Goal: Transaction & Acquisition: Book appointment/travel/reservation

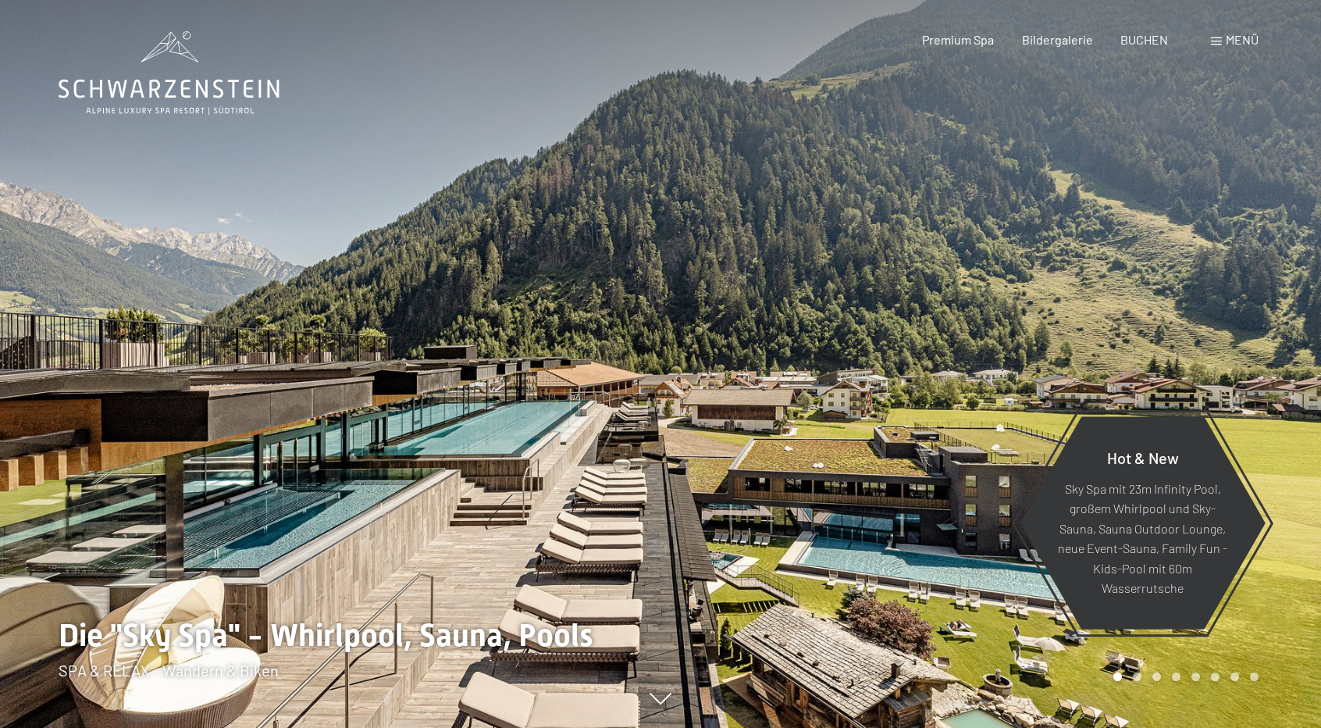
click at [1230, 41] on span "Menü" at bounding box center [1242, 39] width 33 height 15
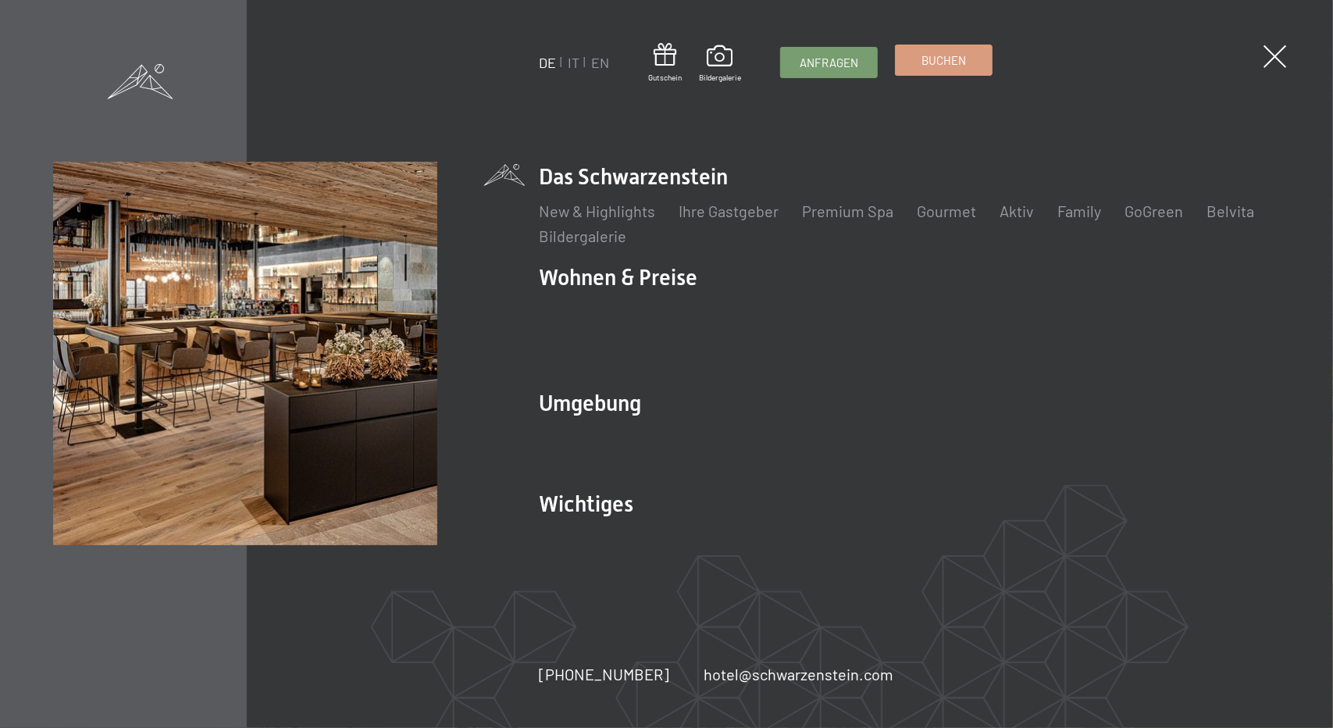
click at [946, 62] on span "Buchen" at bounding box center [943, 60] width 45 height 16
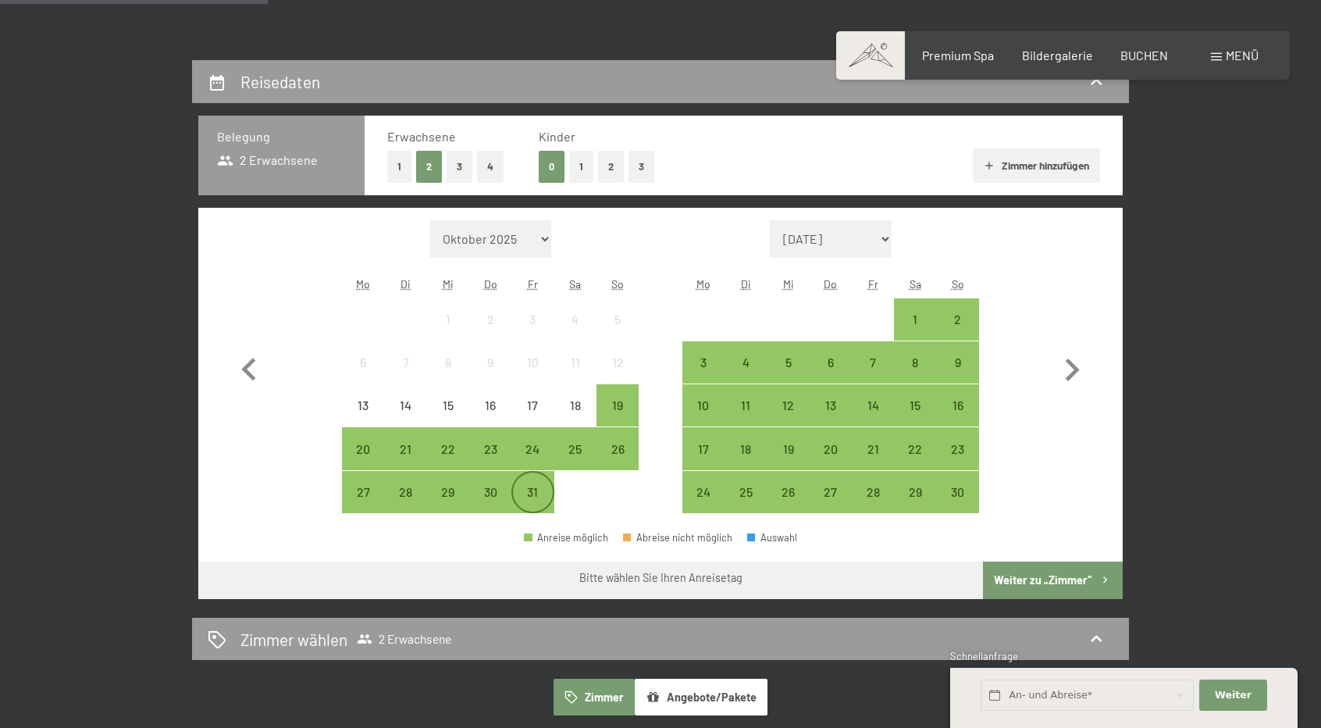
click at [545, 493] on div "31" at bounding box center [532, 505] width 39 height 39
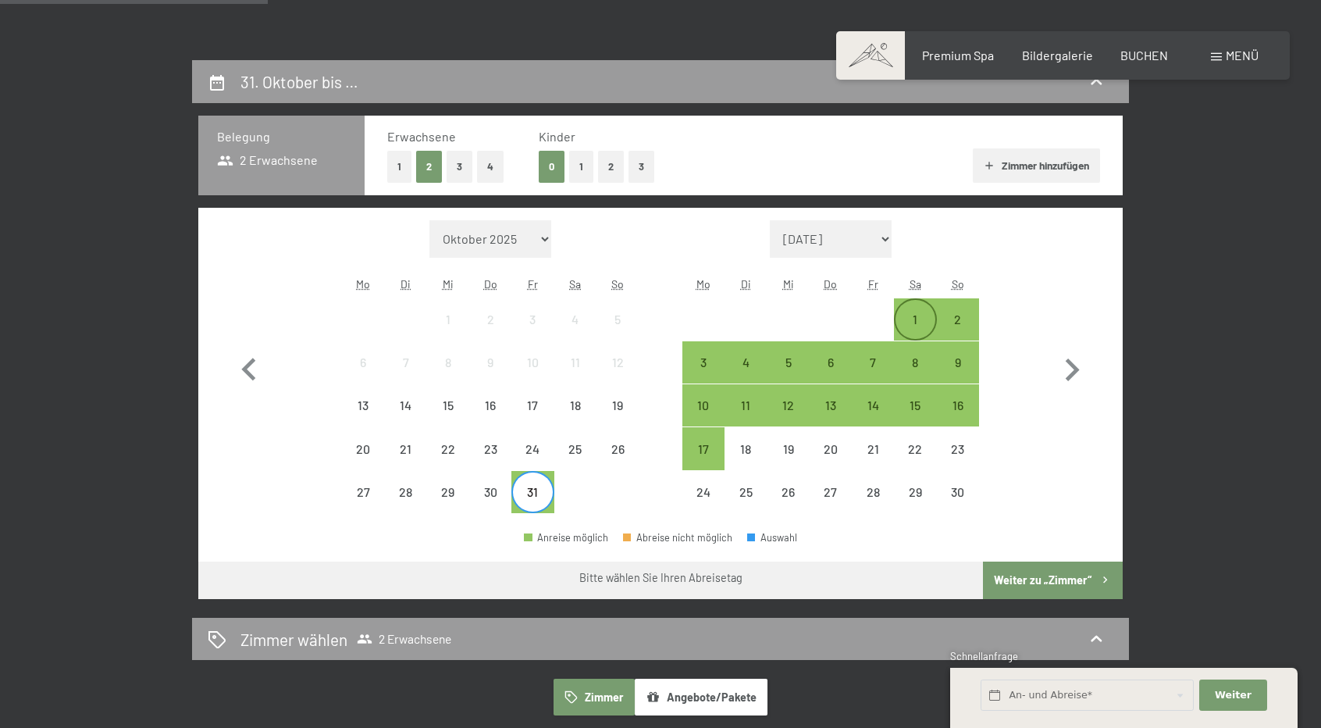
click at [906, 335] on div "1" at bounding box center [915, 332] width 39 height 39
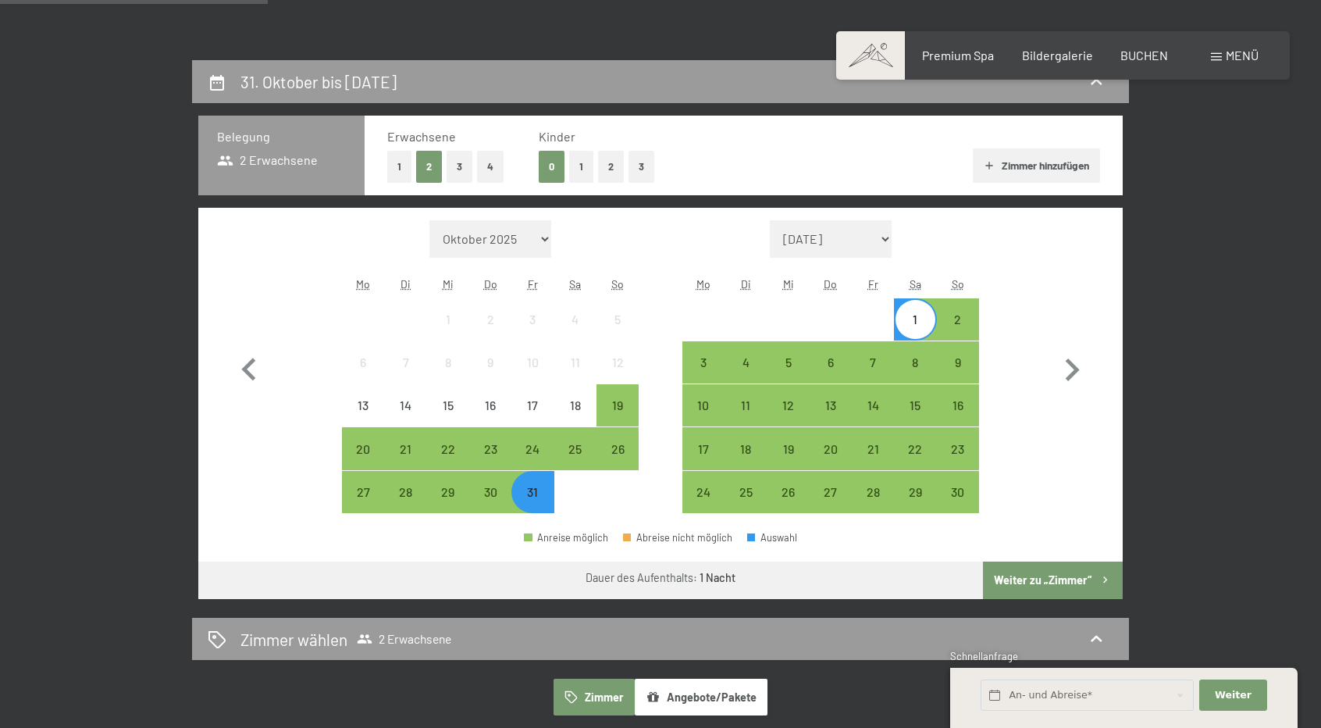
click at [584, 166] on button "1" at bounding box center [581, 167] width 24 height 32
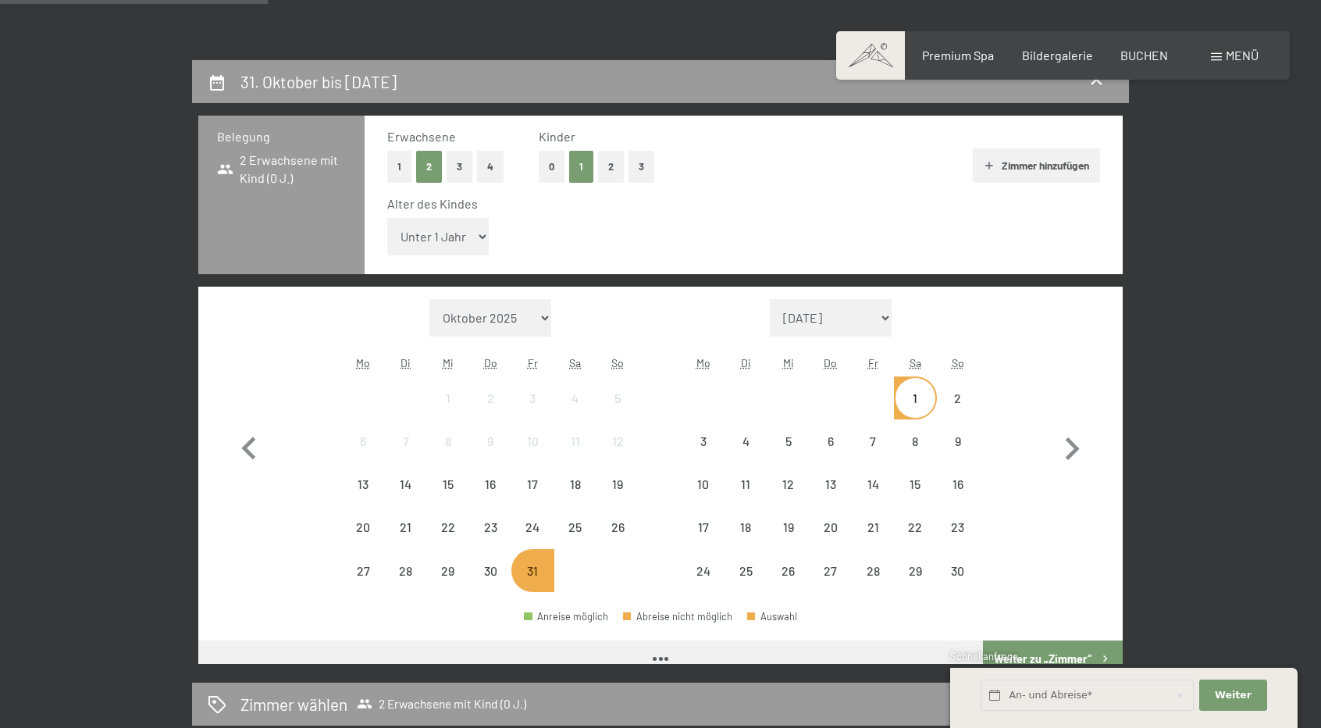
click at [444, 230] on select "Unter 1 Jahr 1 Jahr 2 Jahre 3 Jahre 4 Jahre 5 Jahre 6 Jahre 7 Jahre 8 Jahre 9 J…" at bounding box center [438, 236] width 102 height 37
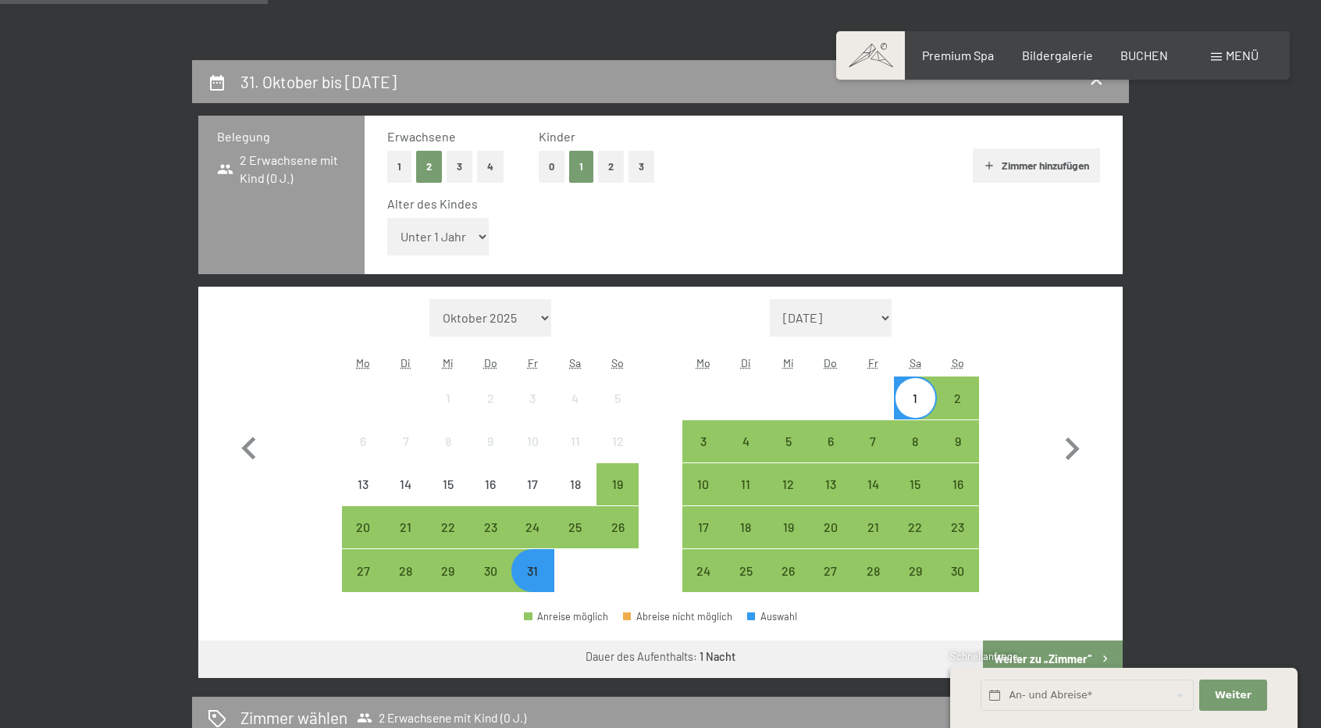
select select "17"
click at [387, 218] on select "Unter 1 Jahr 1 Jahr 2 Jahre 3 Jahre 4 Jahre 5 Jahre 6 Jahre 7 Jahre 8 Jahre 9 J…" at bounding box center [438, 236] width 102 height 37
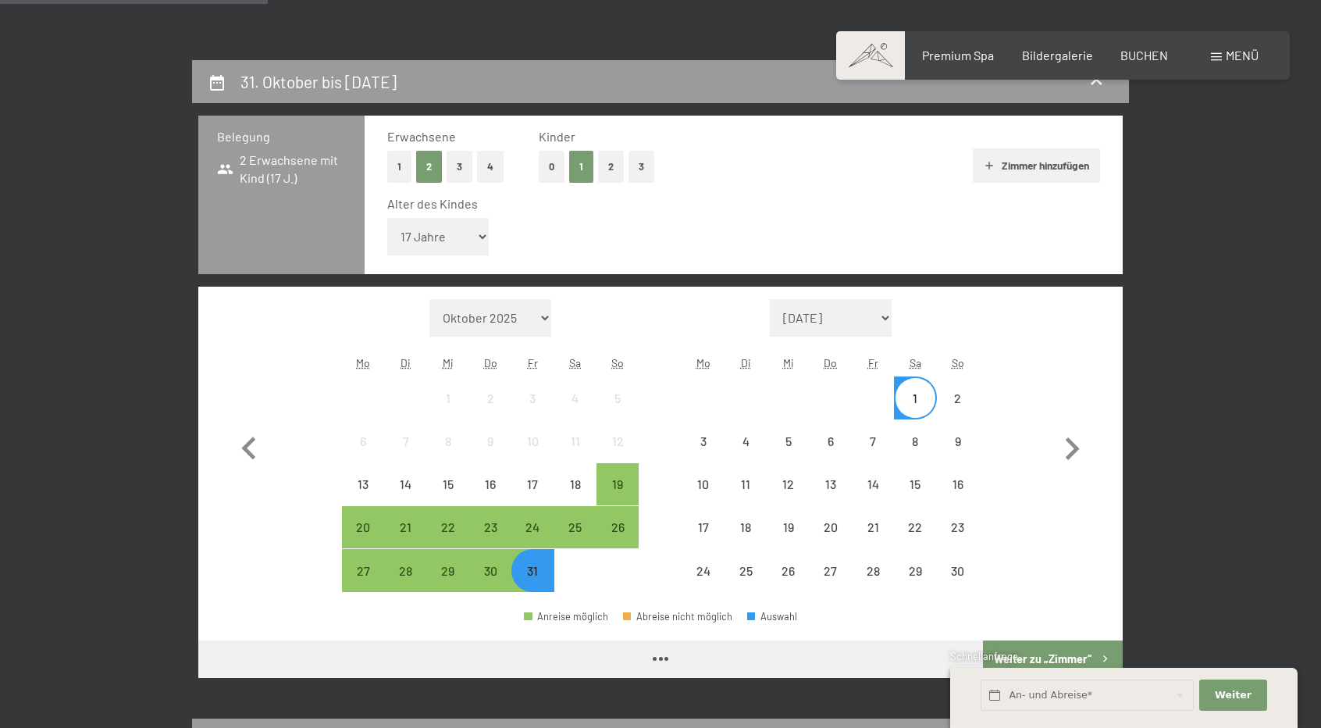
click at [530, 565] on div "31" at bounding box center [532, 584] width 39 height 39
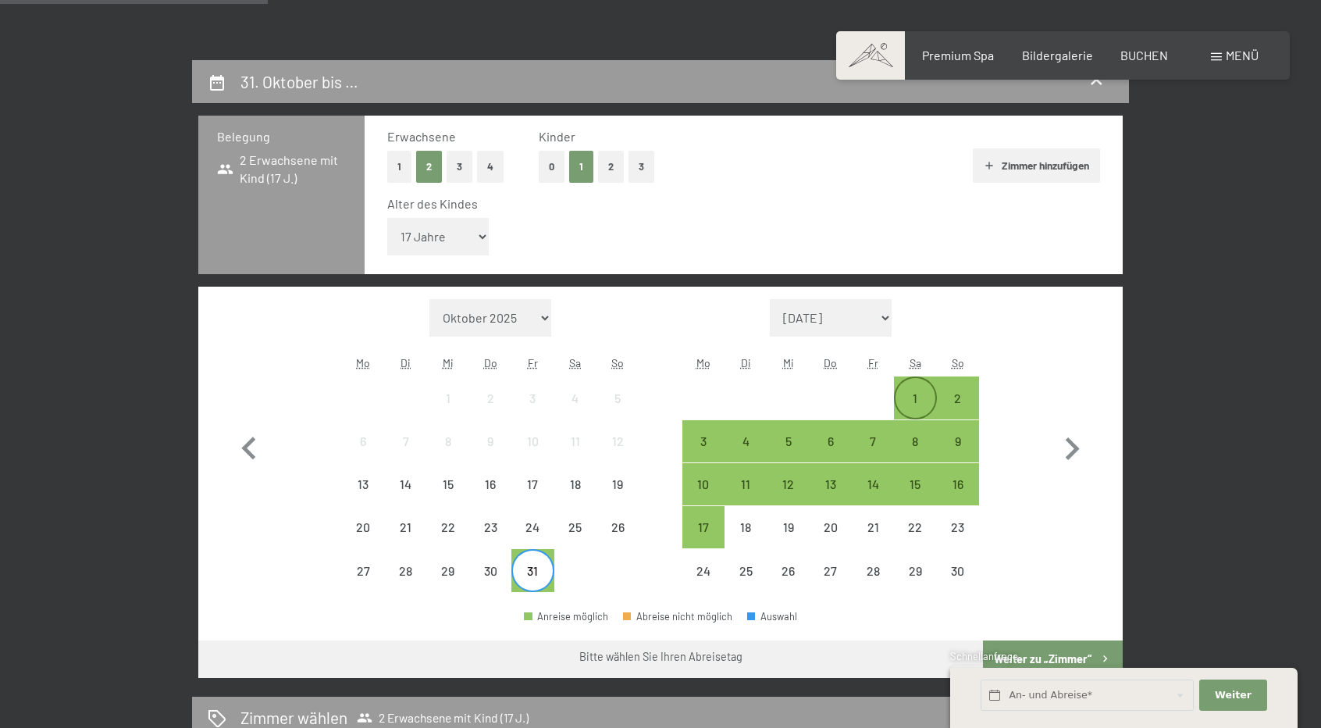
click at [910, 395] on div "1" at bounding box center [915, 411] width 39 height 39
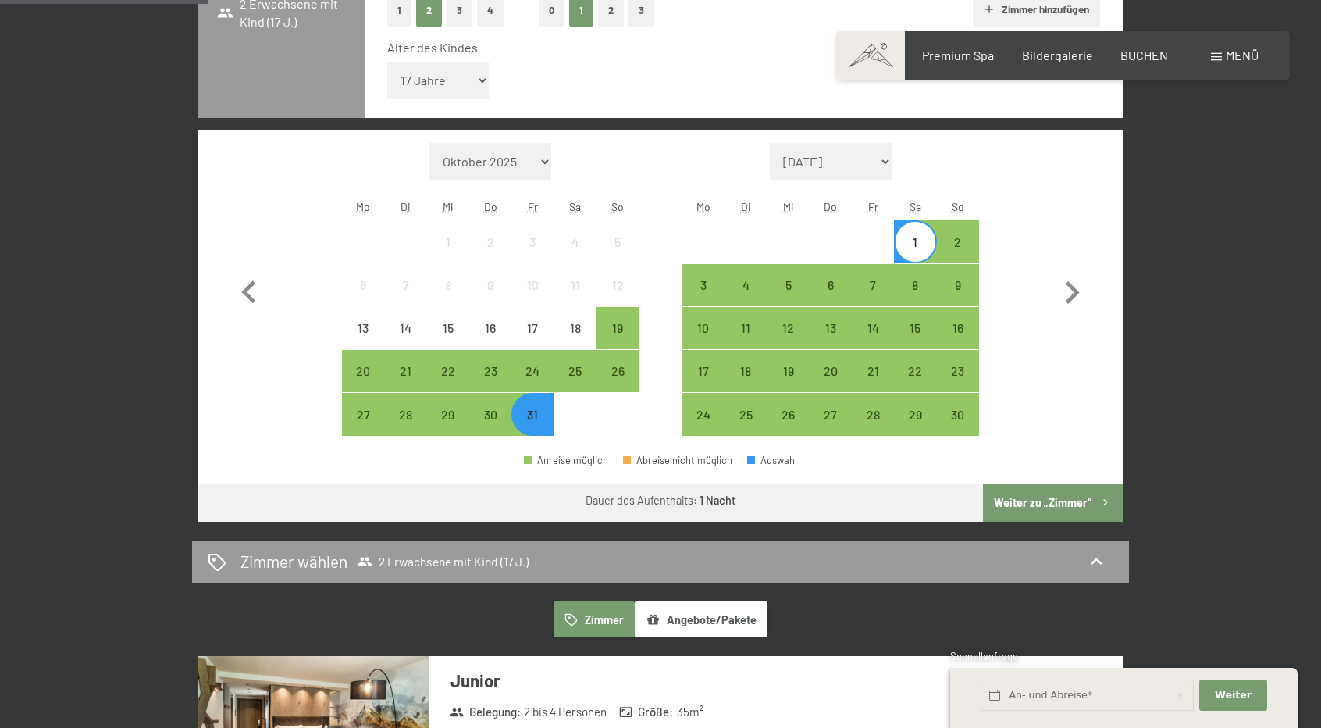
click at [1007, 493] on button "Weiter zu „Zimmer“" at bounding box center [1053, 502] width 140 height 37
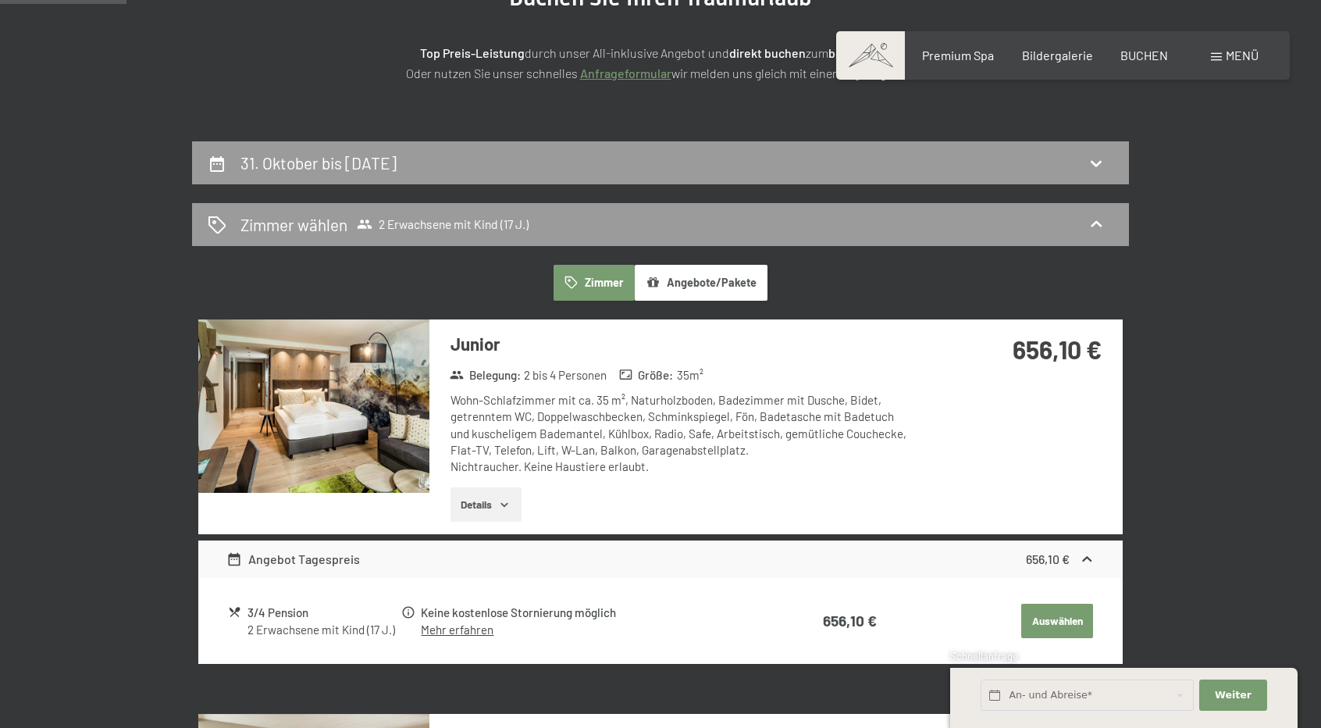
scroll to position [234, 0]
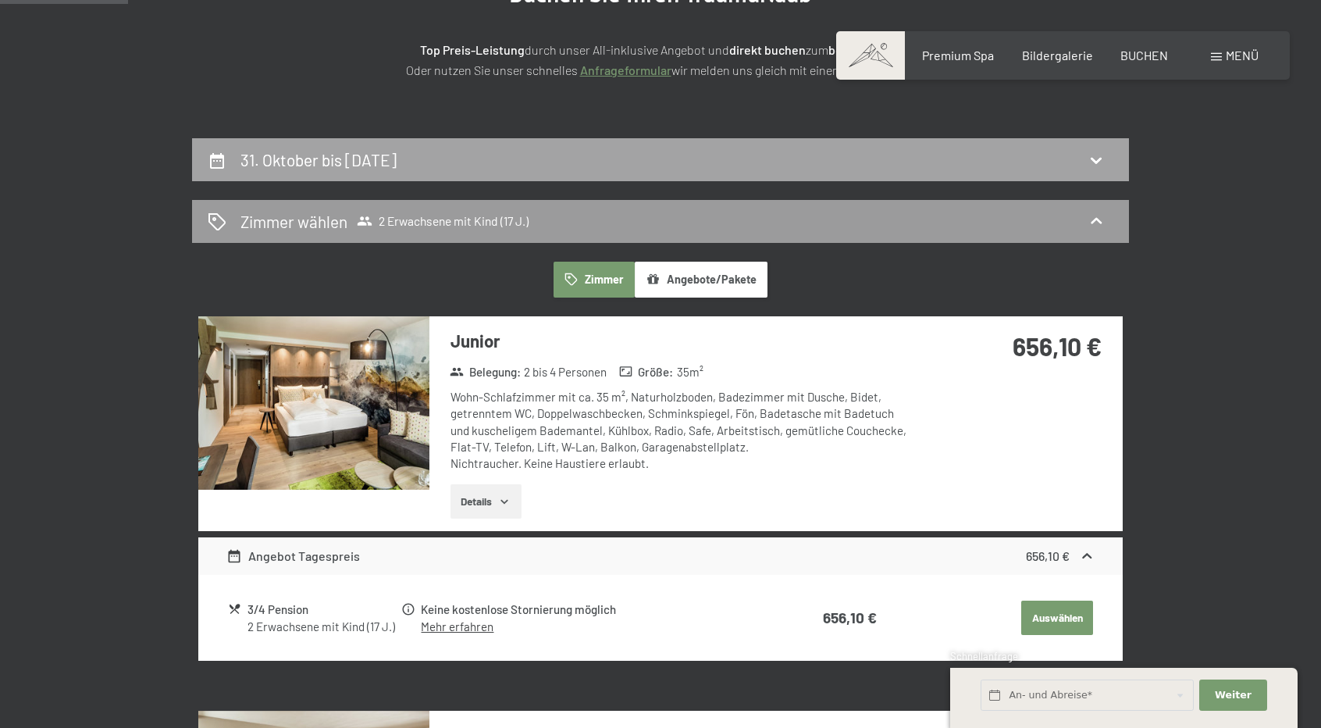
click at [536, 153] on div "31. Oktober bis [DATE]" at bounding box center [661, 159] width 906 height 23
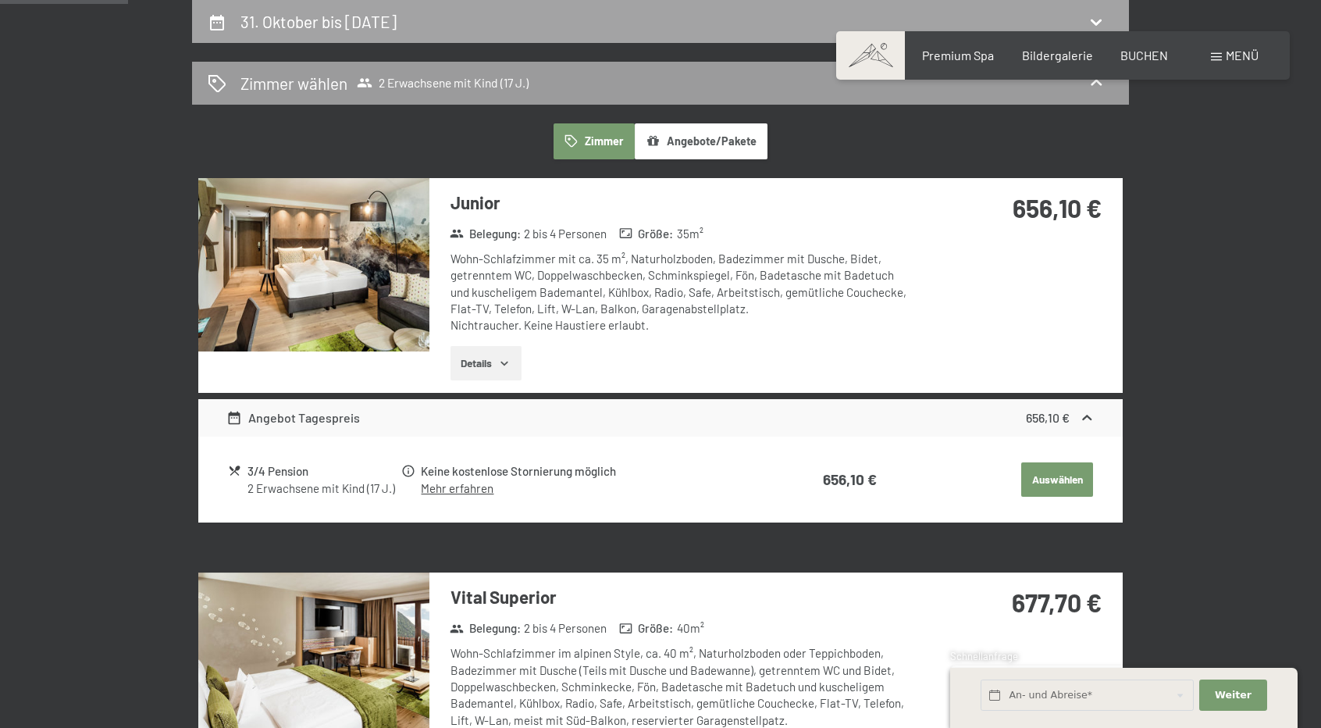
select select "17"
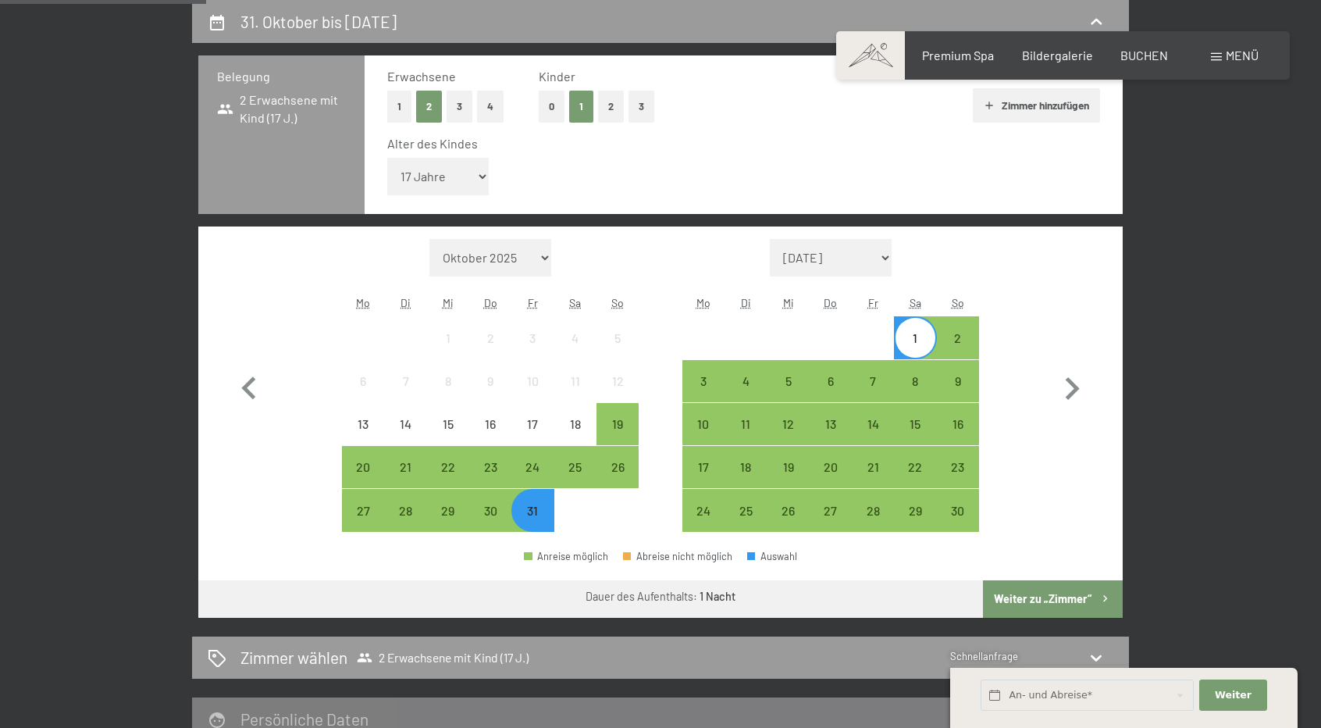
click at [922, 334] on div "1" at bounding box center [915, 351] width 39 height 39
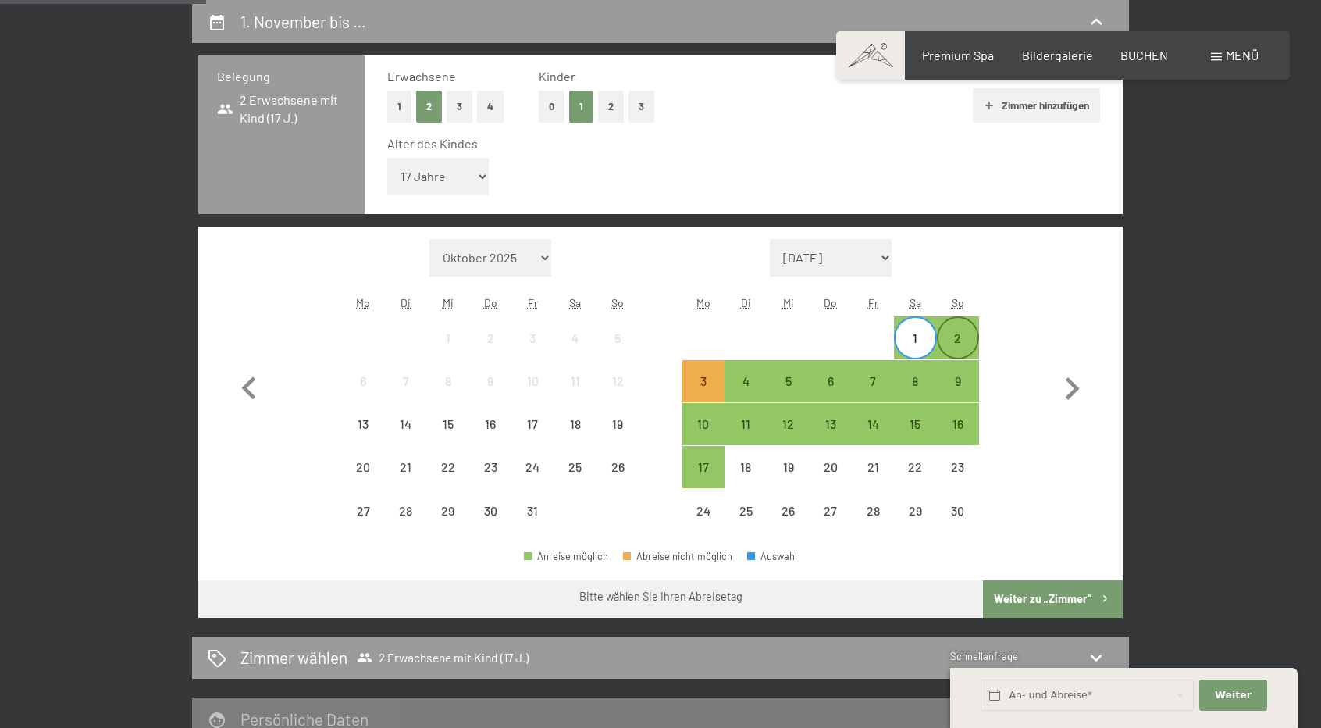
click at [962, 339] on div "2" at bounding box center [958, 351] width 39 height 39
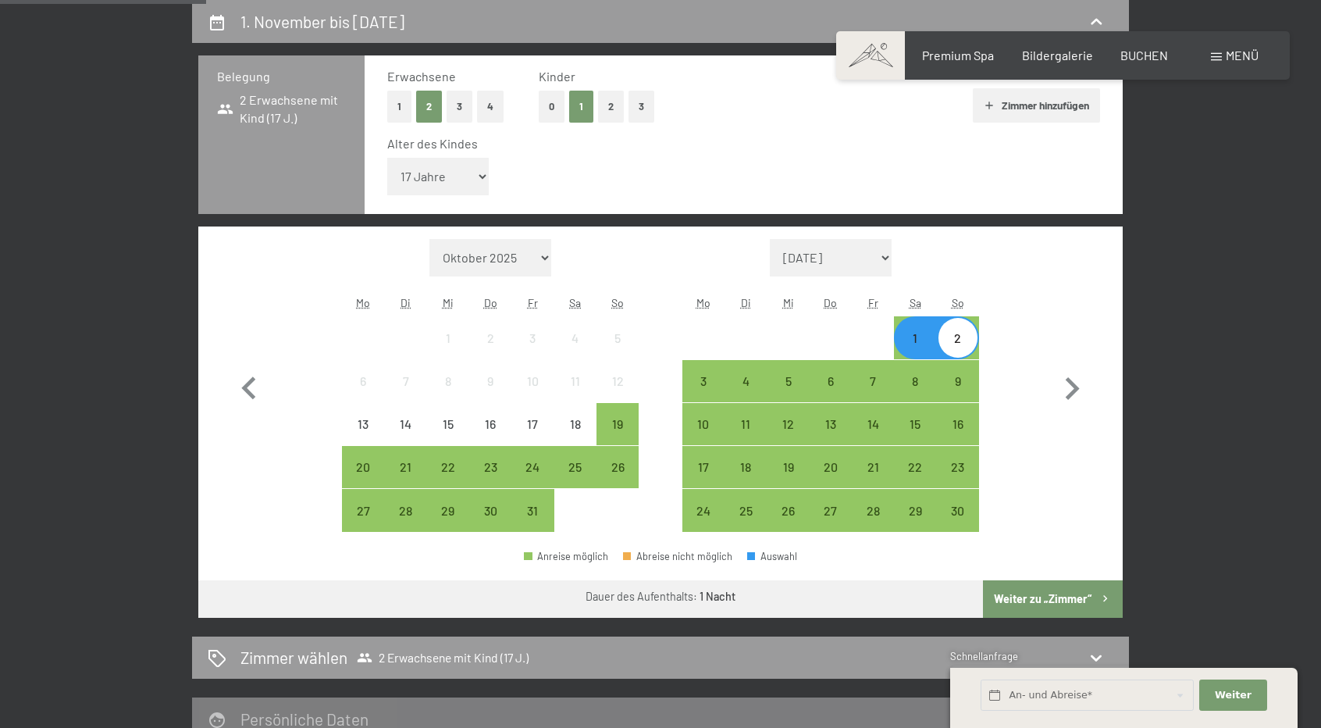
click at [1059, 590] on button "Weiter zu „Zimmer“" at bounding box center [1053, 598] width 140 height 37
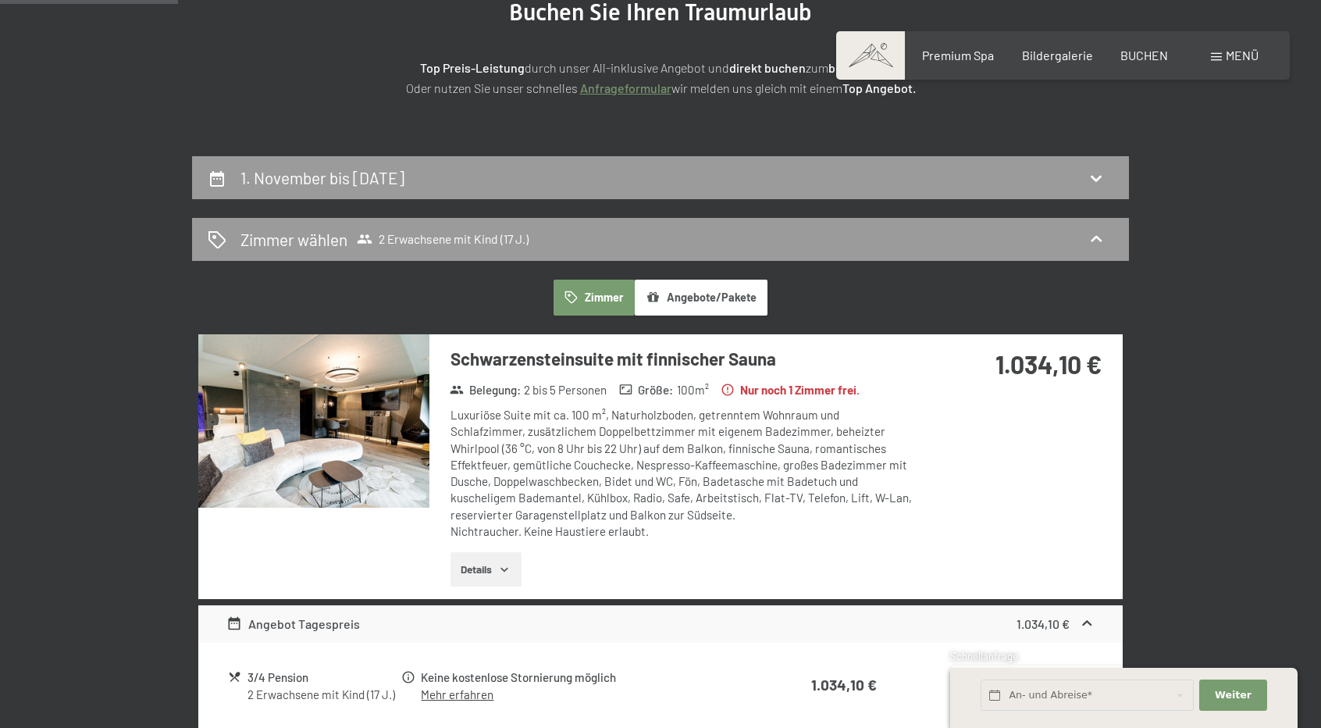
click at [817, 199] on div "1. November bis [DATE] [PERSON_NAME] [PERSON_NAME] 2 Erwachsene mit Kind (17 J.…" at bounding box center [660, 568] width 937 height 825
click at [801, 181] on div "1. November bis [DATE]" at bounding box center [661, 177] width 906 height 23
select select "17"
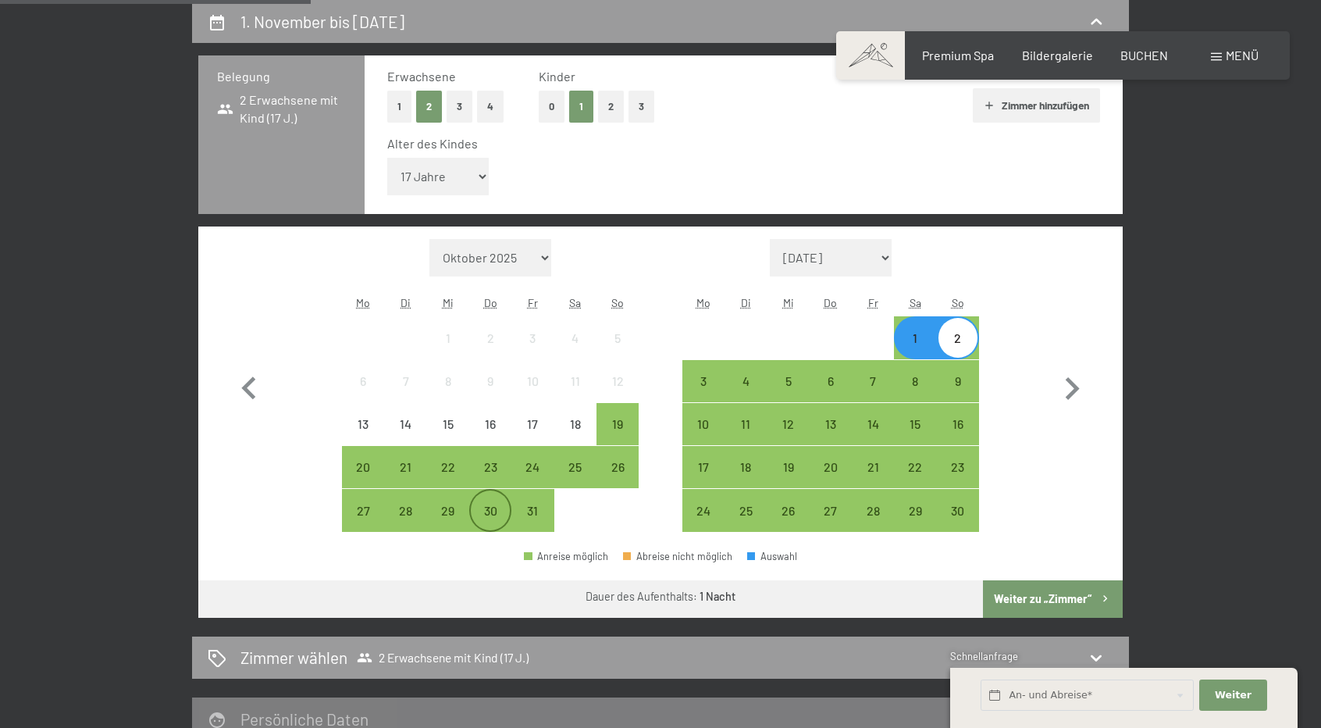
click at [496, 499] on div "30" at bounding box center [490, 509] width 39 height 39
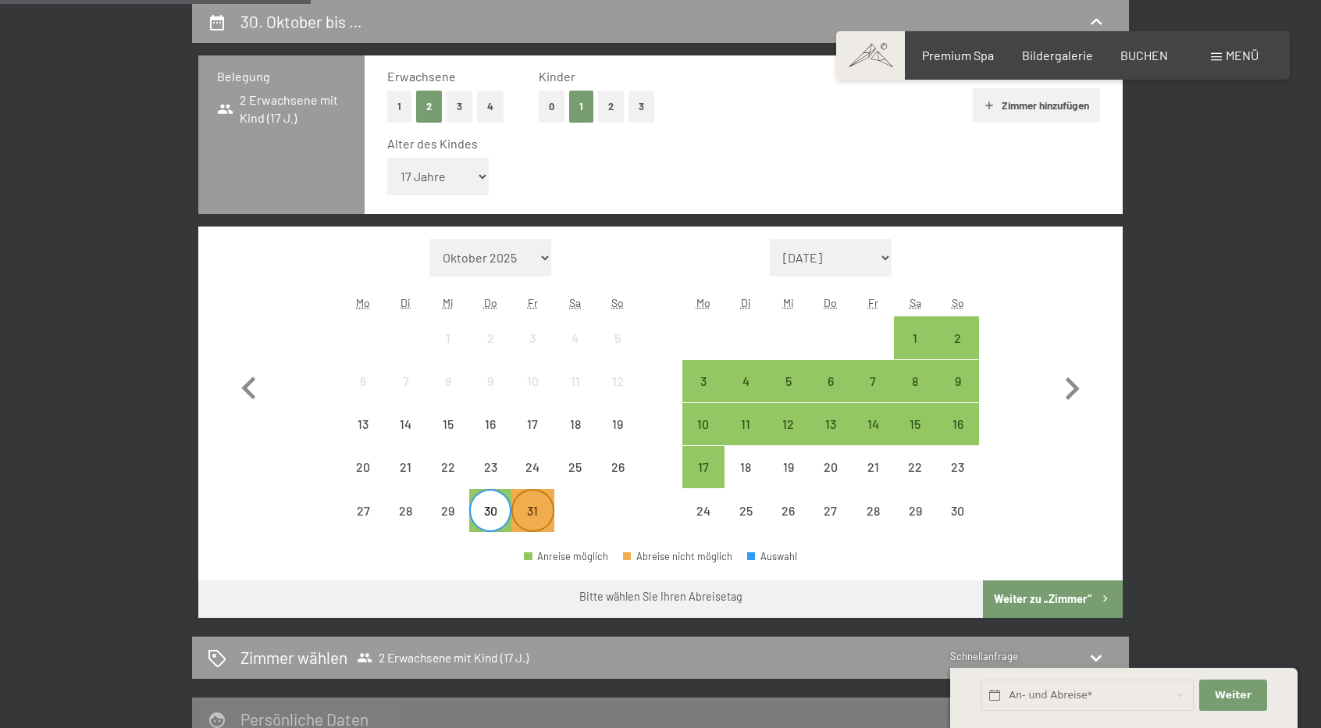
click at [531, 508] on div "31" at bounding box center [532, 523] width 39 height 39
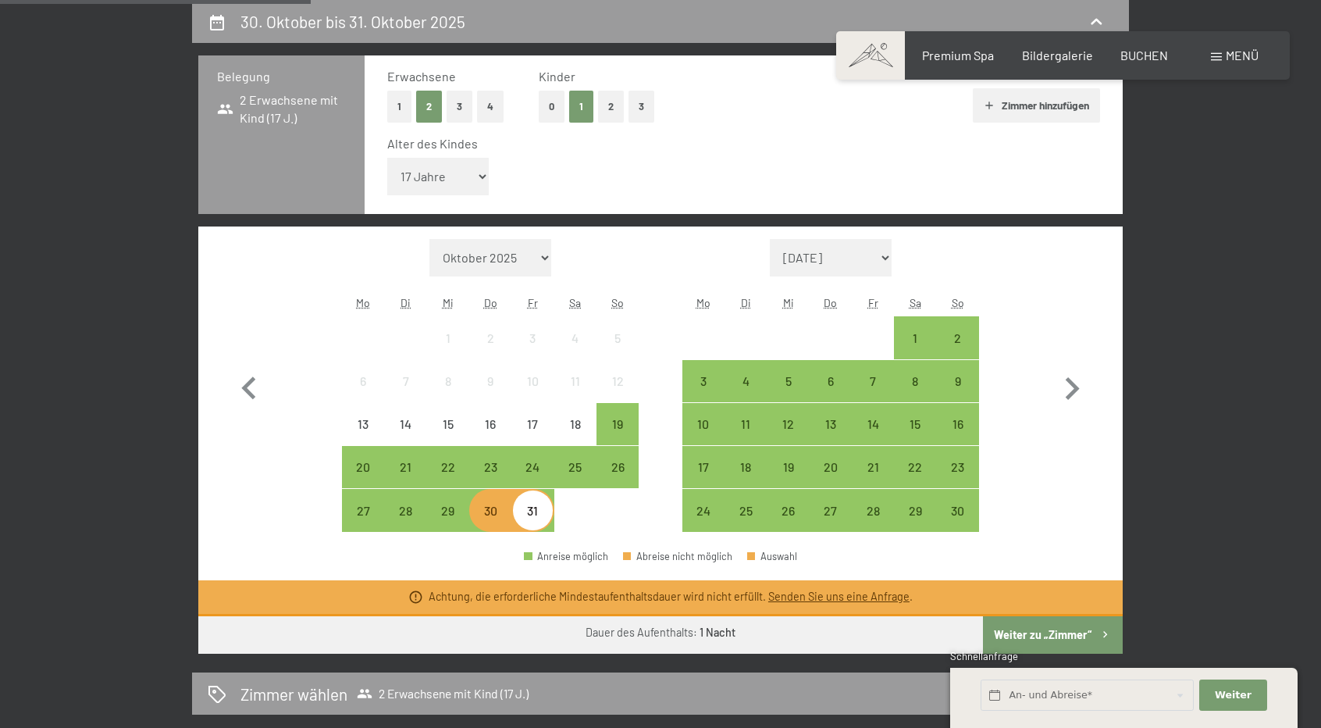
click at [503, 514] on div "30" at bounding box center [490, 523] width 39 height 39
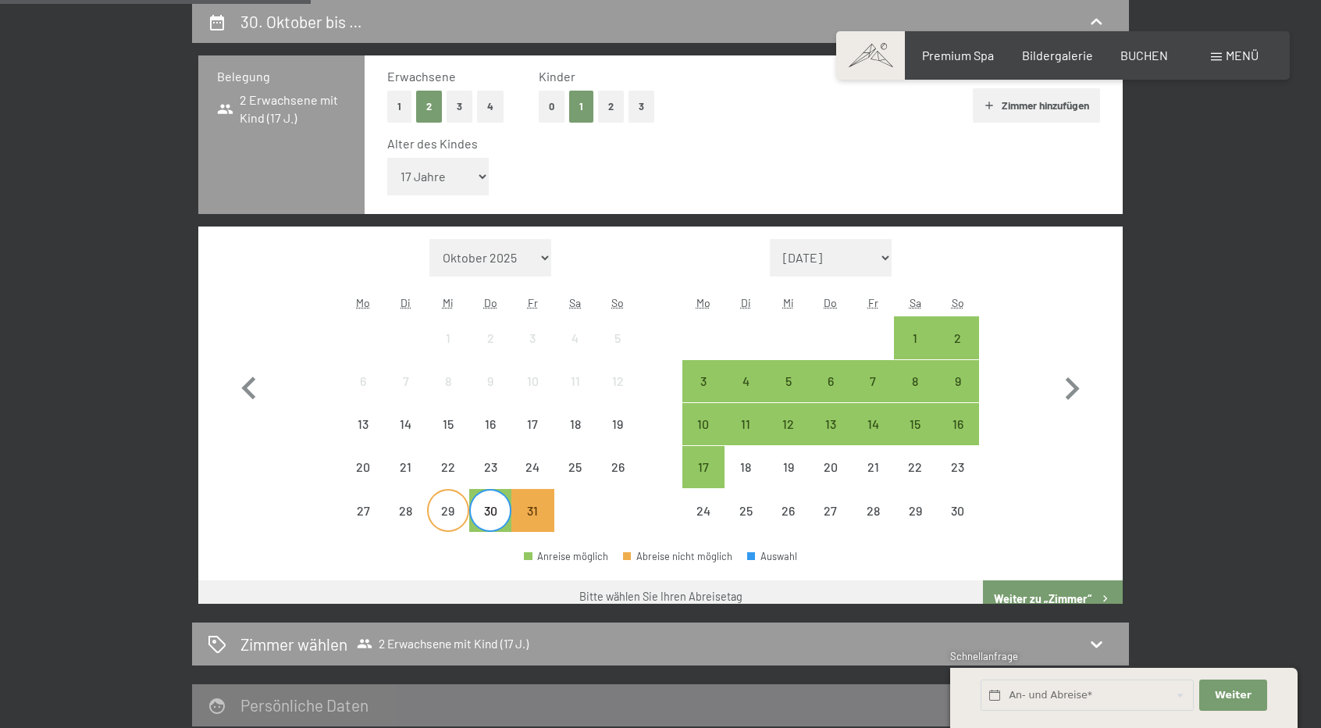
click at [442, 508] on div "29" at bounding box center [448, 523] width 39 height 39
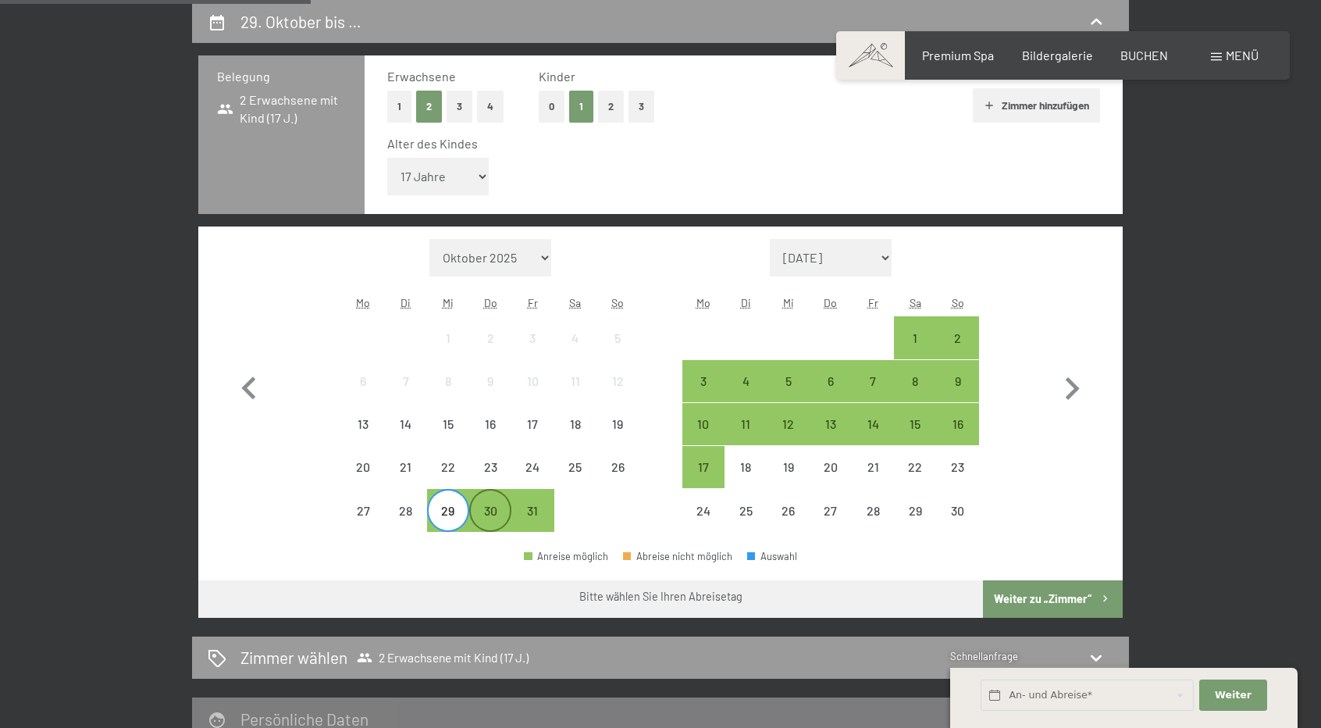
click at [486, 511] on div "30" at bounding box center [490, 523] width 39 height 39
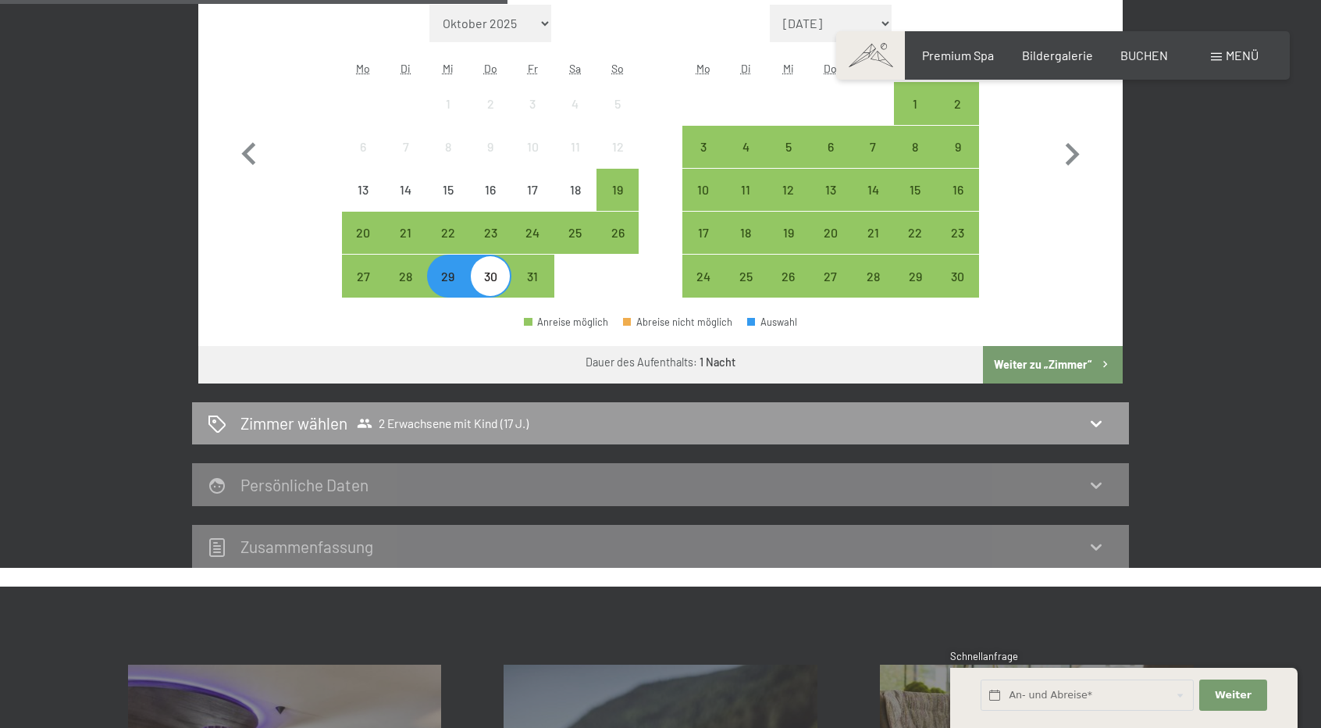
click at [1014, 363] on button "Weiter zu „Zimmer“" at bounding box center [1053, 364] width 140 height 37
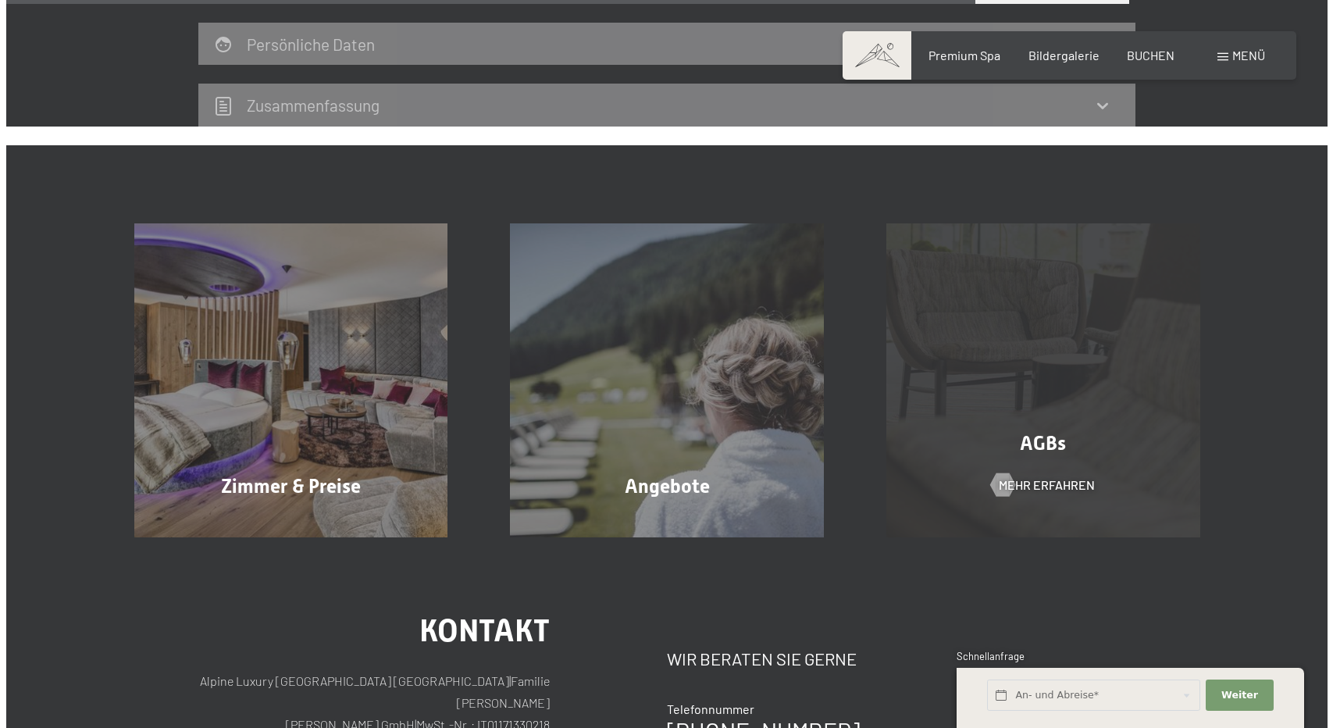
scroll to position [1856, 0]
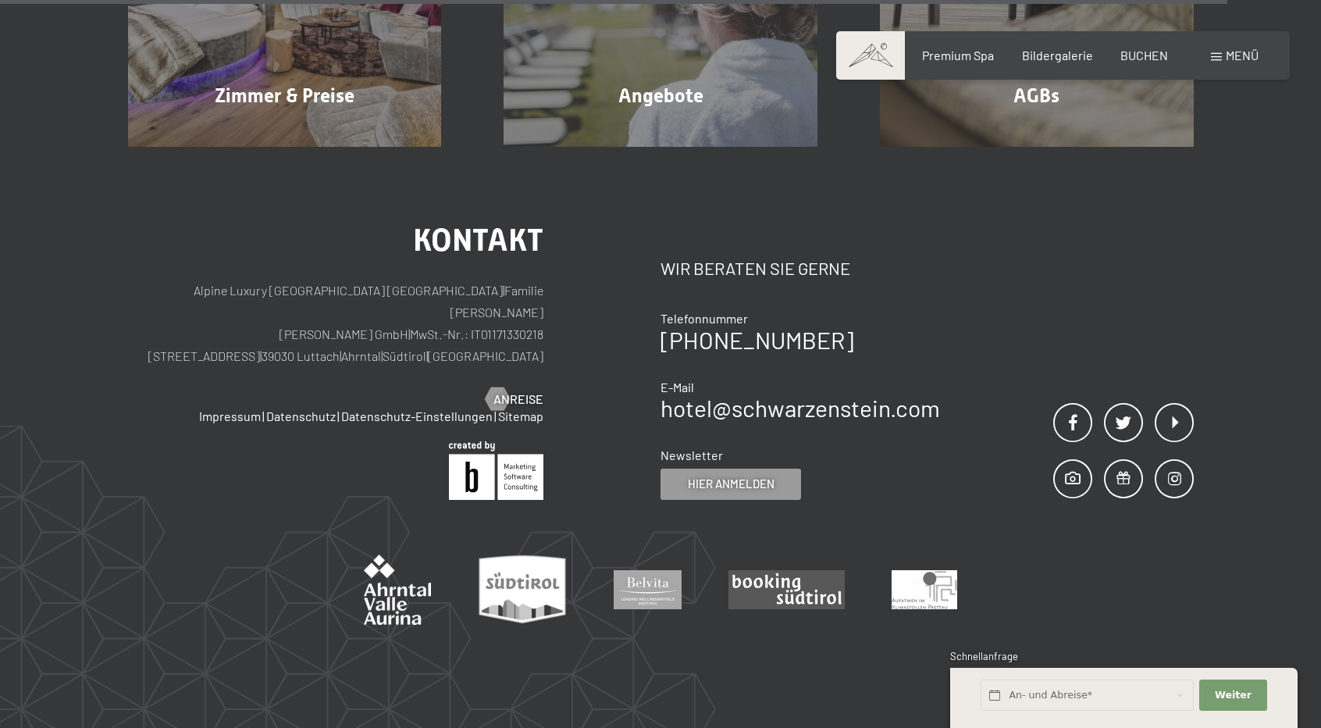
click at [1229, 48] on span "Menü" at bounding box center [1242, 55] width 33 height 15
